Goal: Task Accomplishment & Management: Use online tool/utility

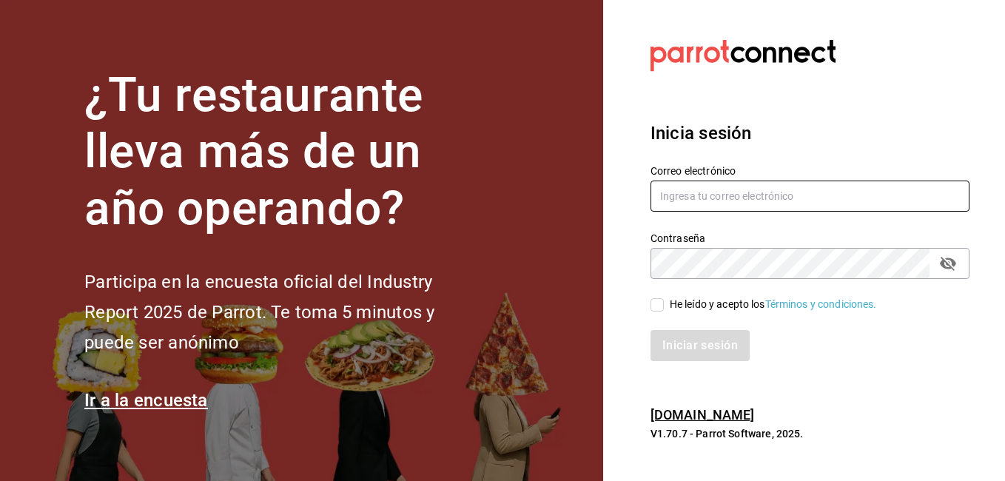
type input "[EMAIL_ADDRESS][DOMAIN_NAME]"
click at [658, 304] on input "He leído y acepto los Términos y condiciones." at bounding box center [656, 304] width 13 height 13
checkbox input "true"
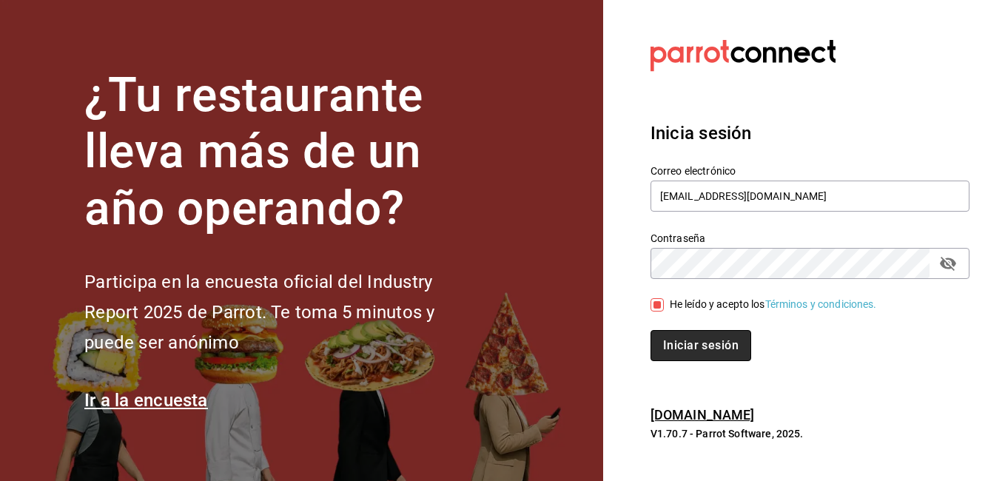
click at [695, 346] on button "Iniciar sesión" at bounding box center [700, 345] width 101 height 31
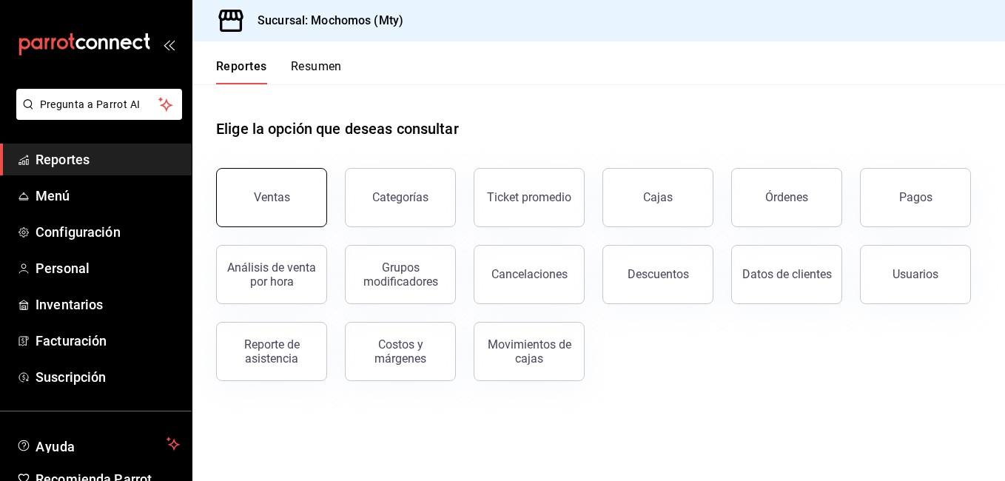
click at [285, 192] on div "Ventas" at bounding box center [272, 197] width 36 height 14
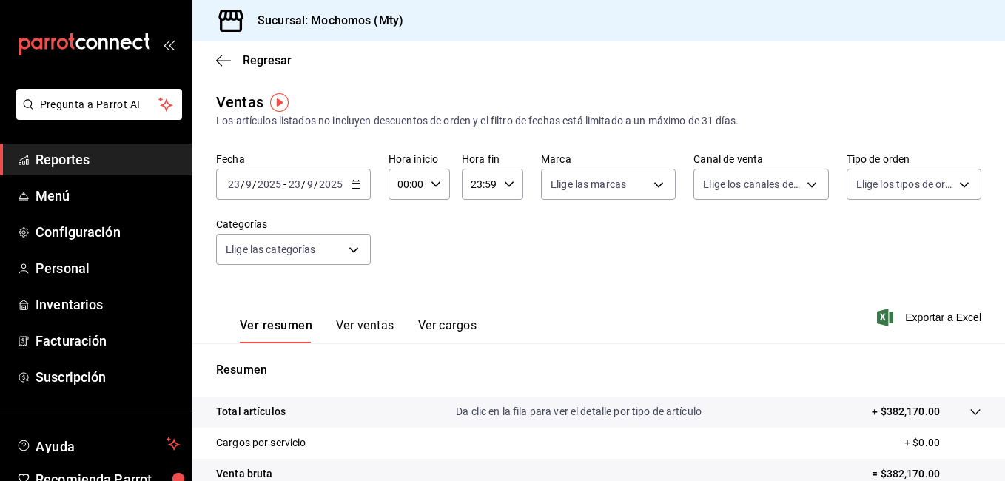
click at [360, 183] on icon "button" at bounding box center [356, 184] width 10 height 10
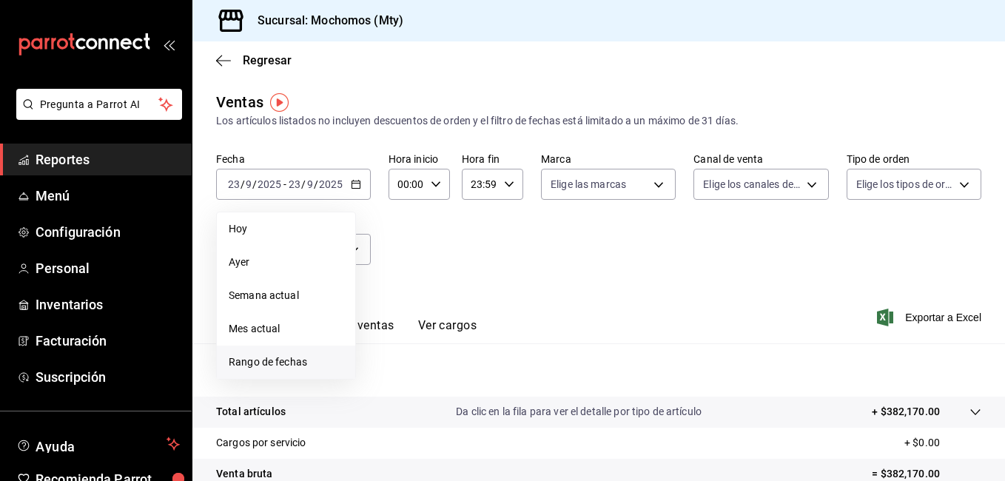
click at [276, 358] on span "Rango de fechas" at bounding box center [286, 362] width 115 height 16
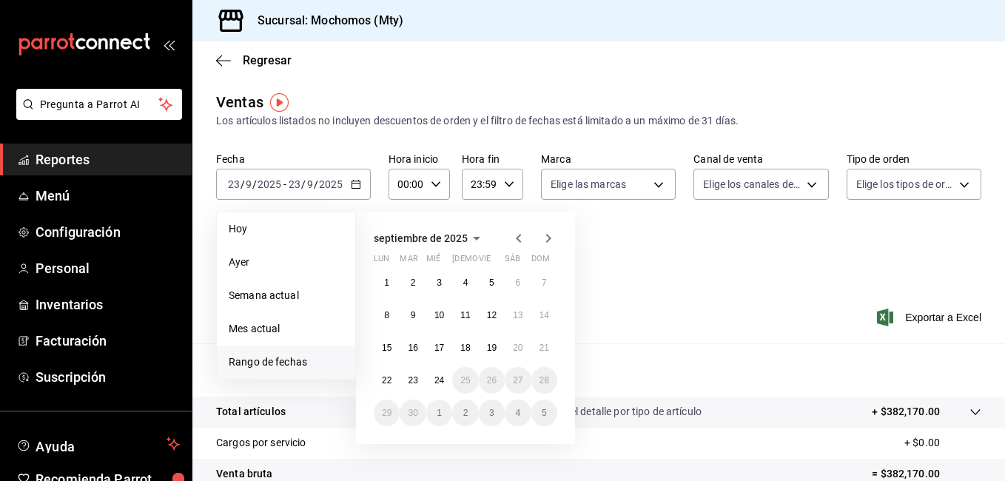
click at [442, 349] on abbr "17" at bounding box center [439, 348] width 10 height 10
click at [409, 382] on abbr "23" at bounding box center [413, 380] width 10 height 10
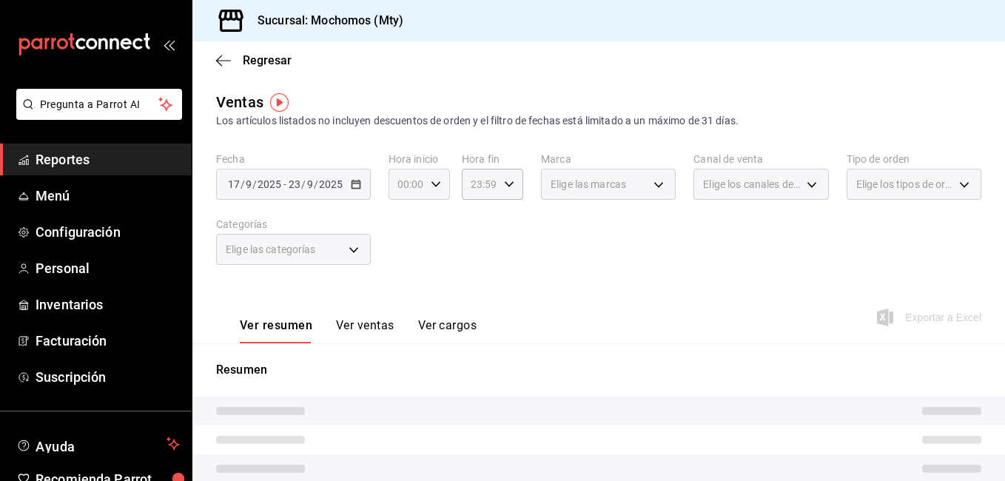
click at [434, 181] on icon "button" at bounding box center [436, 184] width 10 height 10
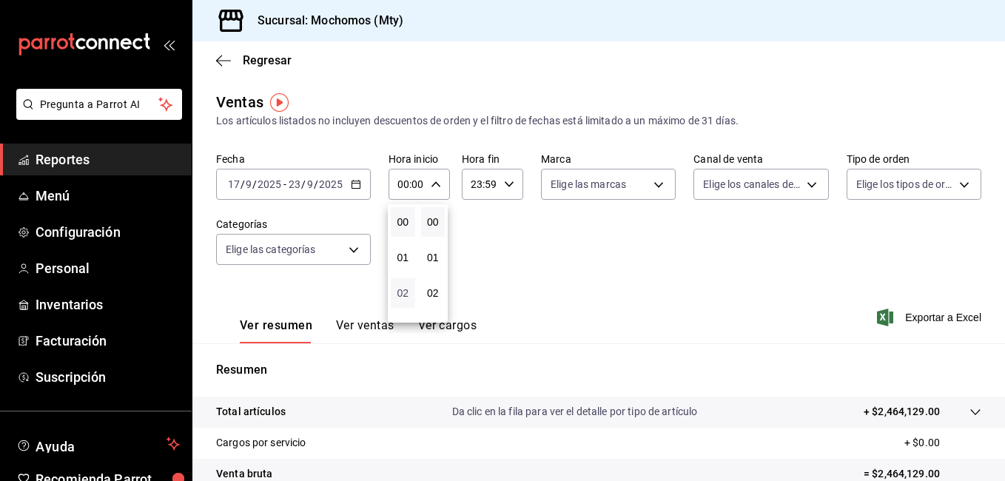
click at [402, 289] on span "02" at bounding box center [402, 293] width 7 height 12
type input "02:00"
click at [400, 278] on span "05" at bounding box center [402, 281] width 7 height 12
type input "05:00"
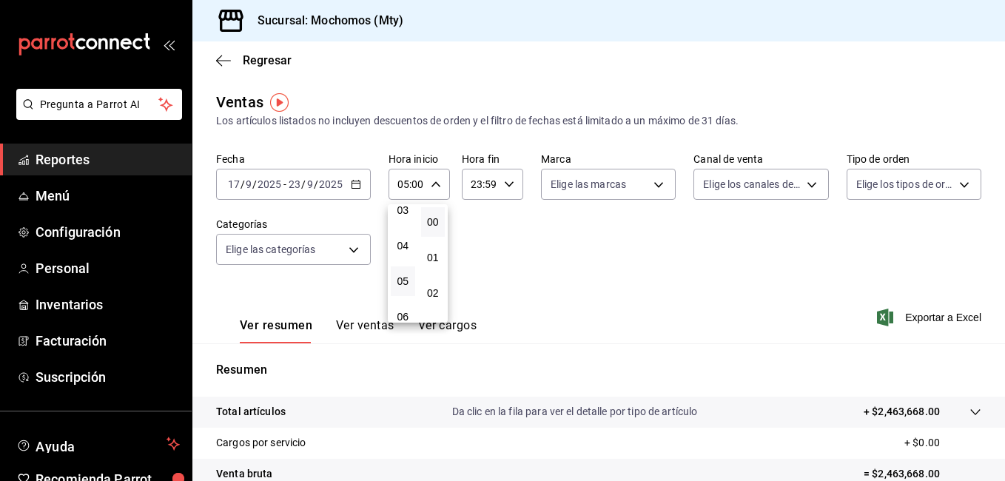
click at [507, 181] on div at bounding box center [502, 240] width 1005 height 481
click at [507, 185] on icon "button" at bounding box center [509, 184] width 10 height 10
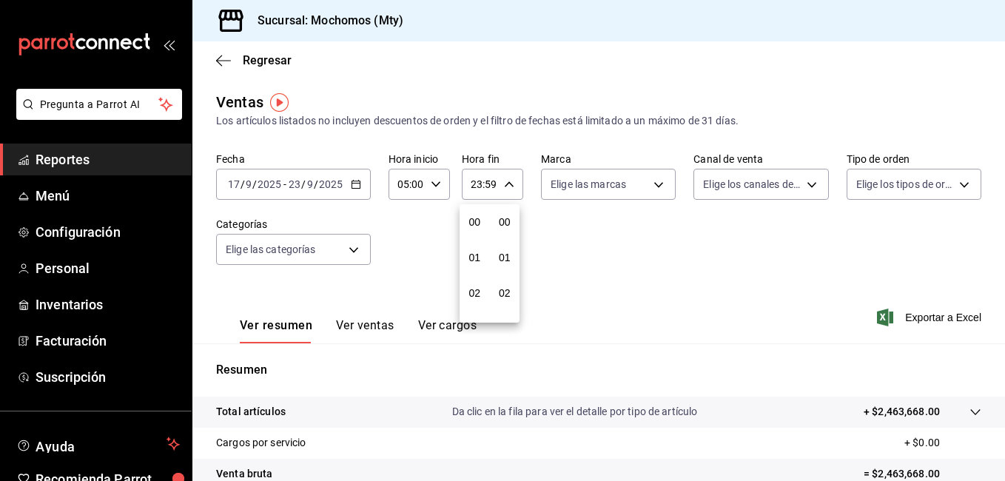
scroll to position [2012, 0]
click at [470, 281] on button "22" at bounding box center [474, 269] width 24 height 30
type input "22:59"
click at [478, 291] on span "05" at bounding box center [474, 287] width 7 height 12
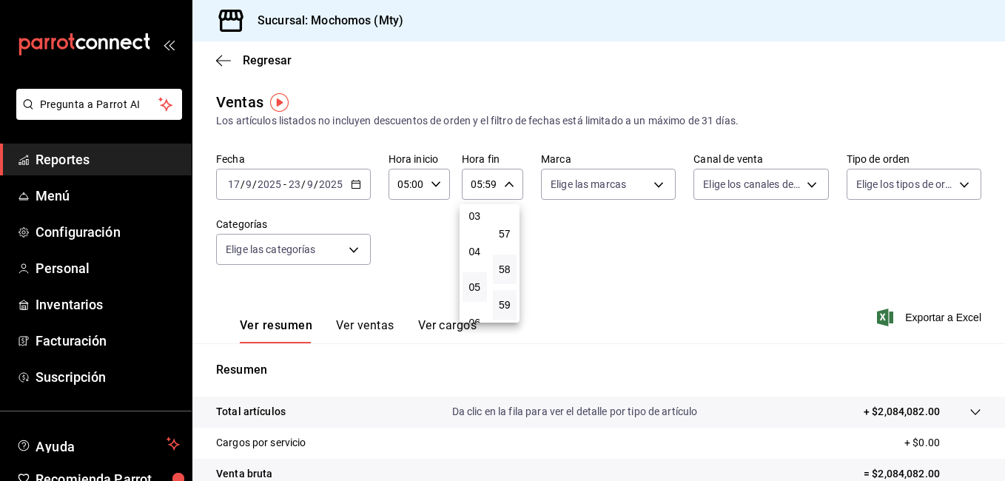
click at [512, 264] on button "58" at bounding box center [505, 269] width 24 height 30
type input "05:58"
click at [502, 220] on span "00" at bounding box center [505, 222] width 7 height 12
type input "05:00"
click at [629, 271] on div at bounding box center [502, 240] width 1005 height 481
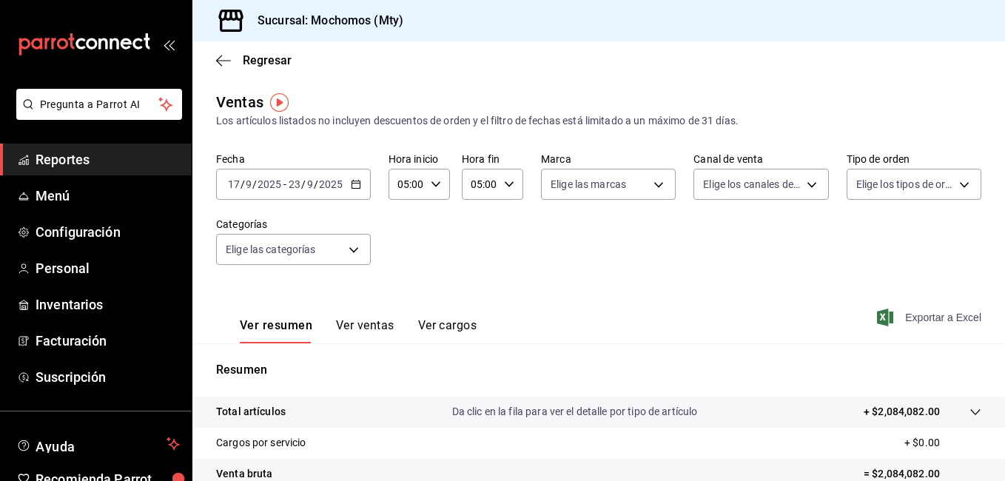
click at [939, 314] on span "Exportar a Excel" at bounding box center [930, 317] width 101 height 18
